Goal: Transaction & Acquisition: Purchase product/service

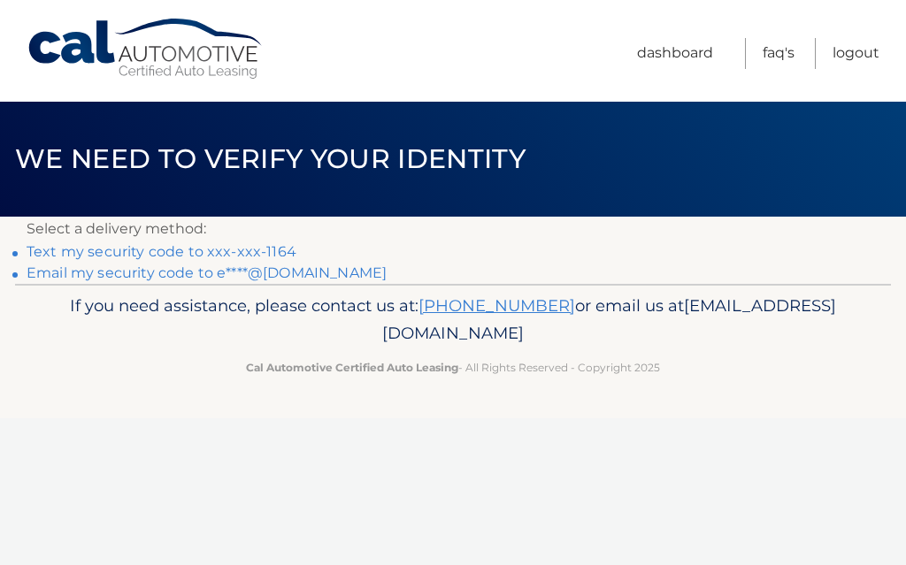
click at [157, 256] on link "Text my security code to xxx-xxx-1164" at bounding box center [162, 251] width 270 height 17
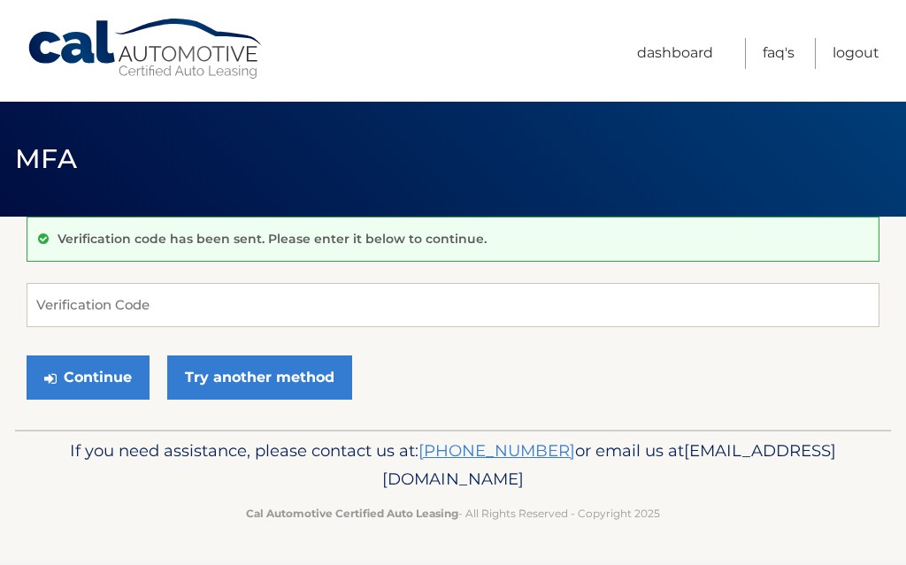
click at [269, 259] on div "Verification code has been sent. Please enter it below to continue." at bounding box center [453, 239] width 852 height 45
click at [115, 313] on input "Verification Code" at bounding box center [453, 305] width 852 height 44
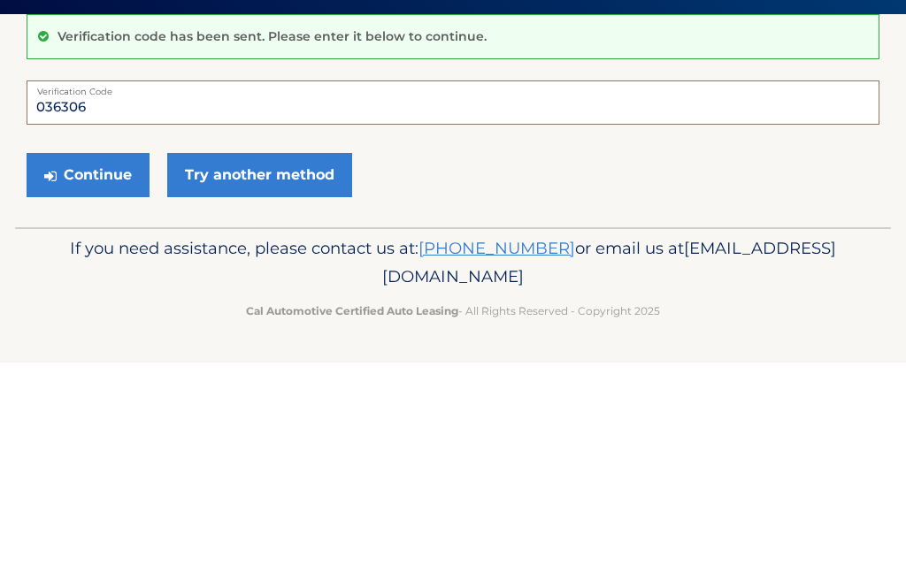
type input "036306"
click at [88, 355] on button "Continue" at bounding box center [88, 377] width 123 height 44
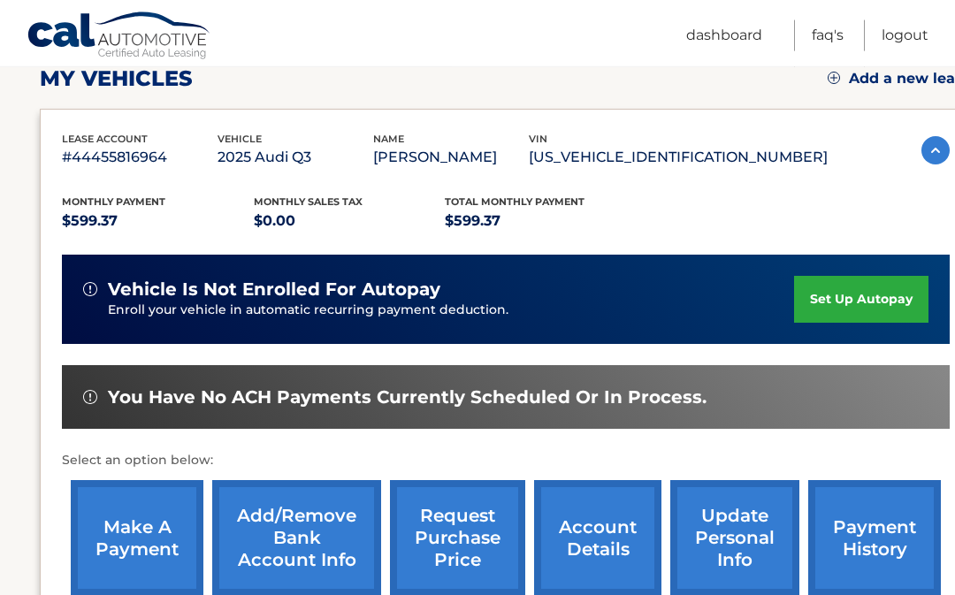
scroll to position [257, 0]
click at [148, 551] on link "make a payment" at bounding box center [137, 538] width 133 height 116
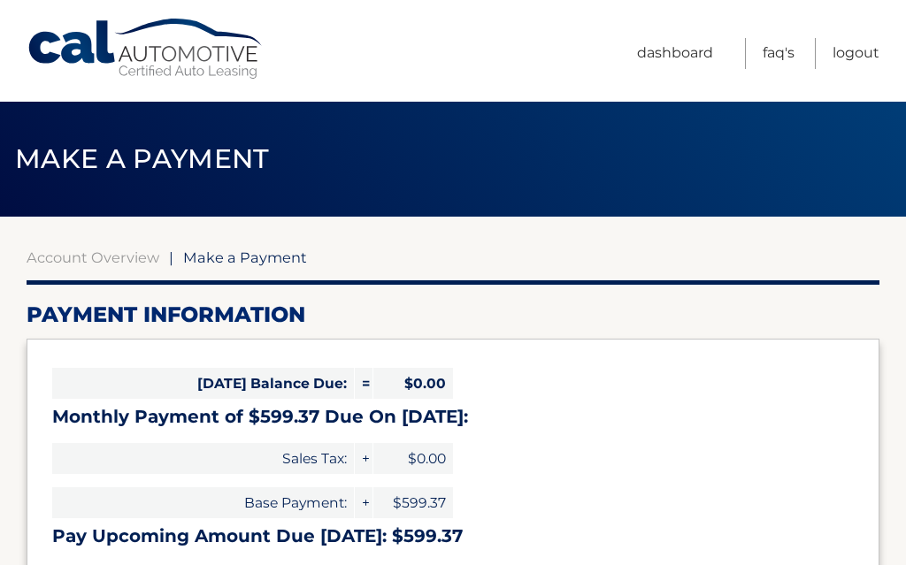
select select "NTliZjBlMTAtYTYxMy00OTAzLThiOWMtM2Y0NWM0OTA2MWYy"
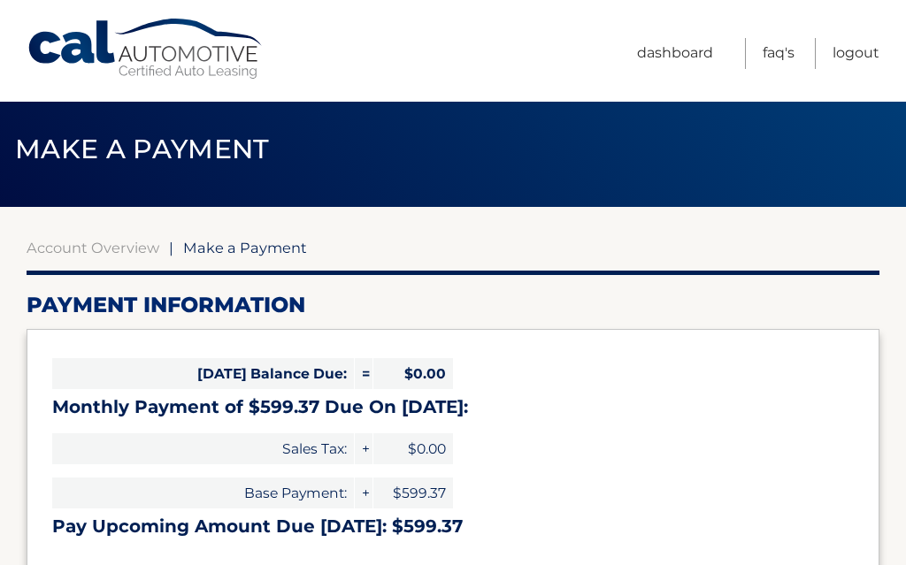
scroll to position [11, 0]
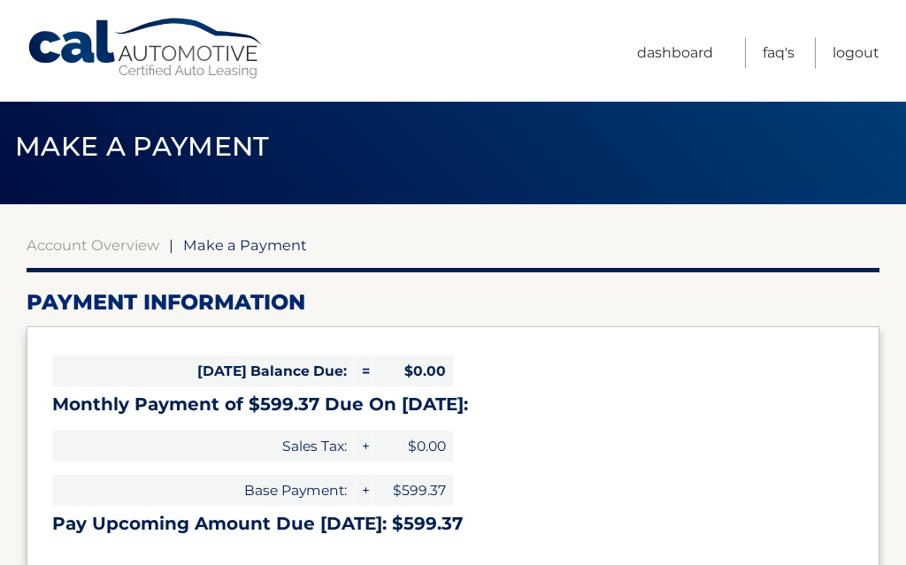
click at [788, 439] on div "[DATE] Balance Due: = $0.00 Monthly Payment of $599.37 Due On [DATE]: Sales Tax…" at bounding box center [453, 446] width 852 height 239
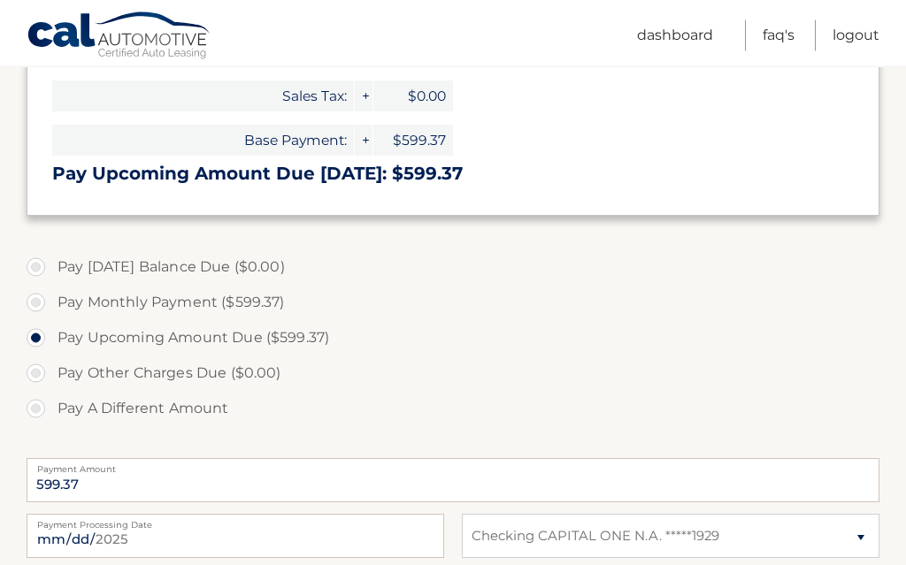
scroll to position [364, 0]
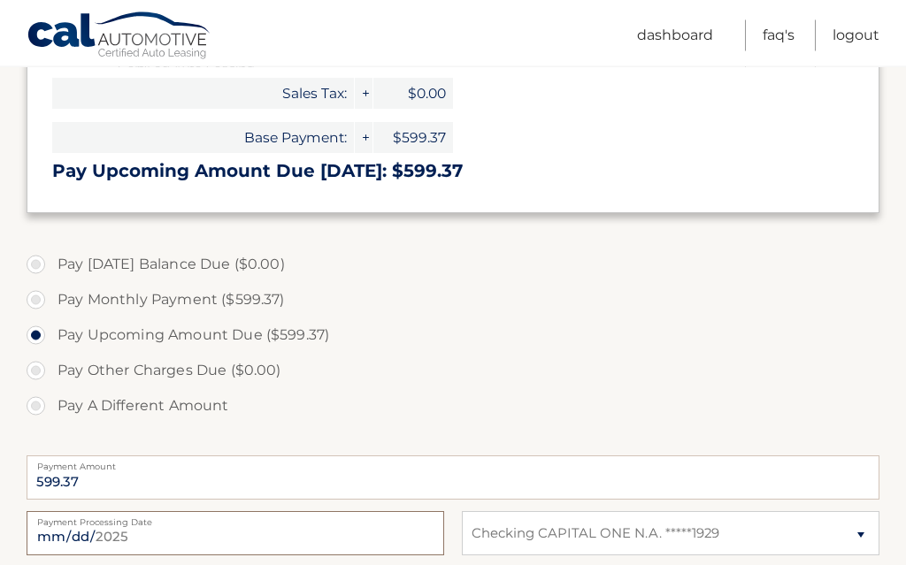
click at [343, 536] on input "2025-09-24" at bounding box center [235, 534] width 417 height 44
type input "2025-09-28"
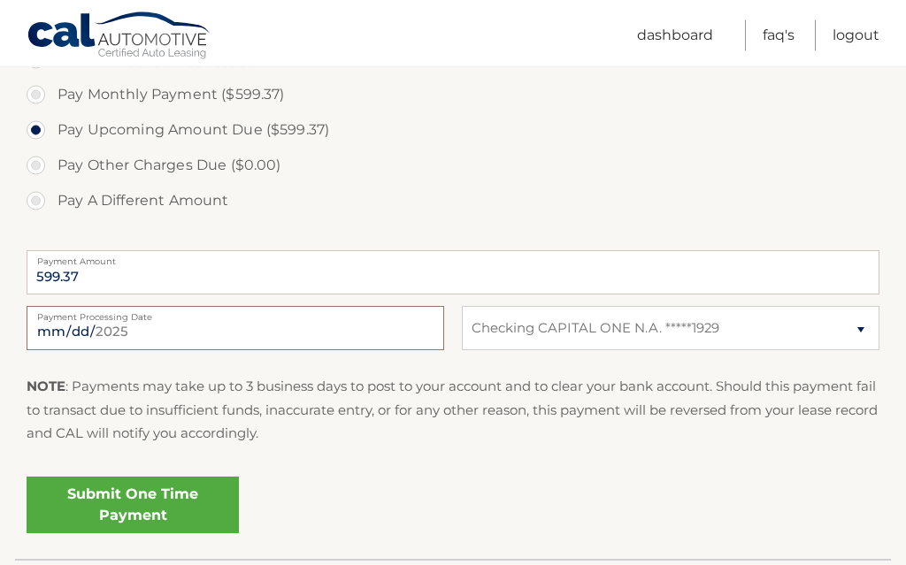
scroll to position [573, 0]
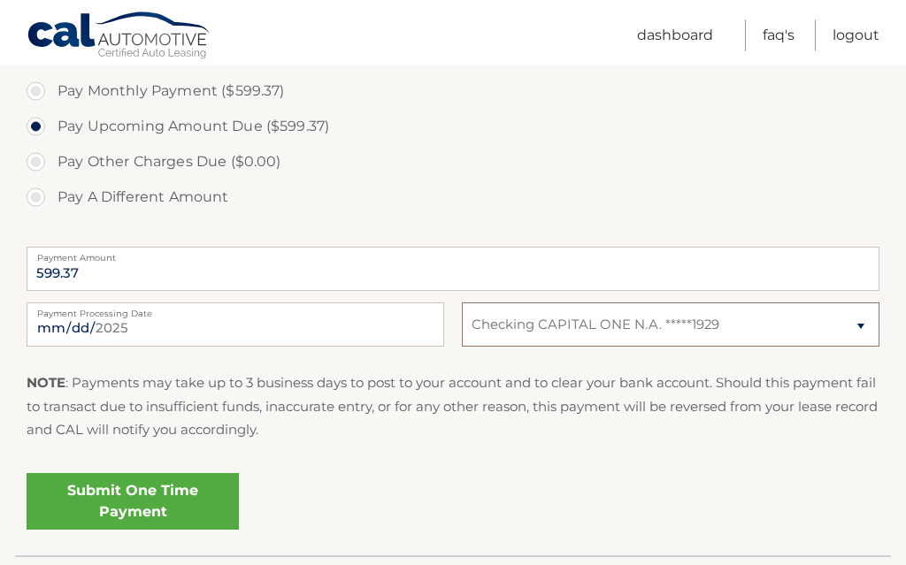
click at [761, 325] on select "Select Bank Account Checking CAPITAL ONE N.A. *****1929" at bounding box center [670, 325] width 417 height 44
click at [155, 504] on link "Submit One Time Payment" at bounding box center [133, 501] width 212 height 57
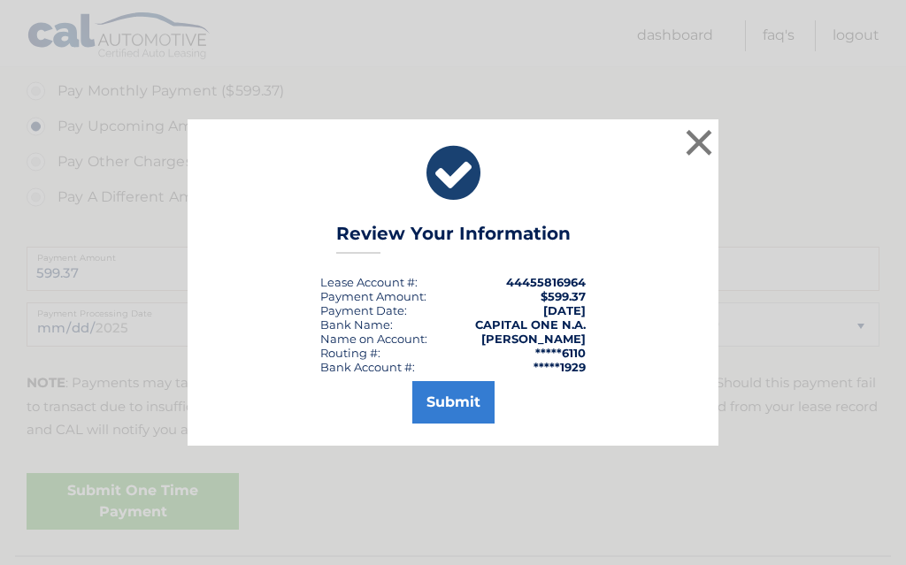
click at [455, 424] on button "Submit" at bounding box center [453, 402] width 82 height 42
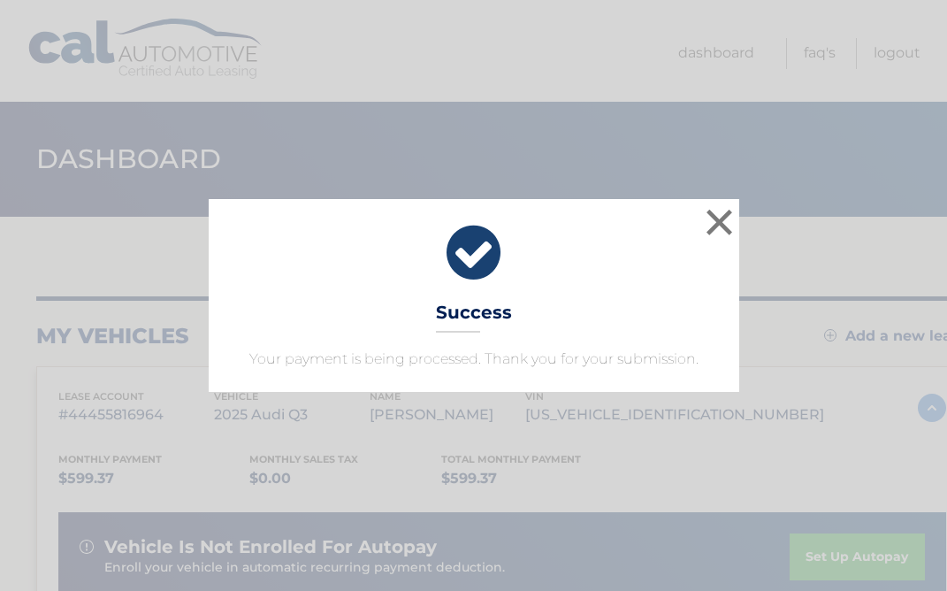
click at [730, 229] on button "×" at bounding box center [719, 221] width 35 height 35
